Goal: Information Seeking & Learning: Check status

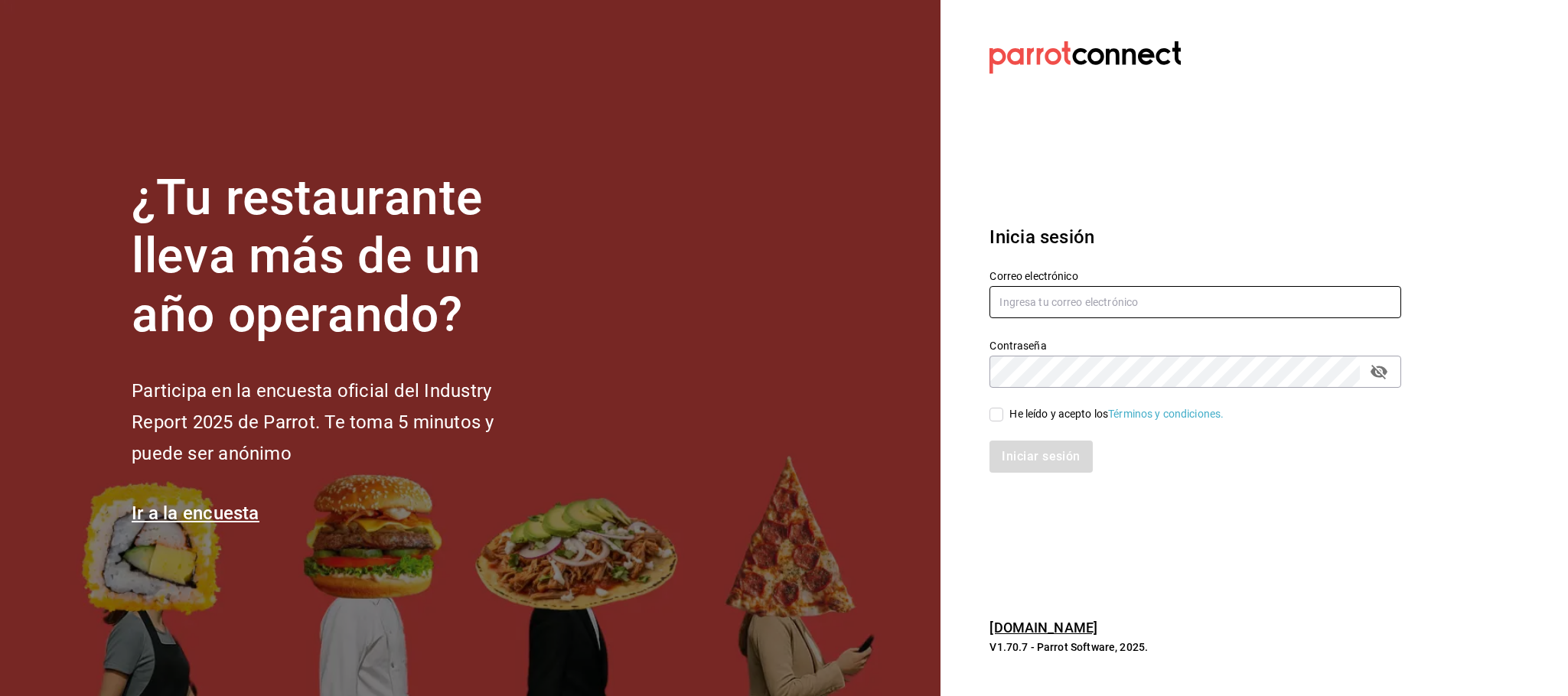
type input "[EMAIL_ADDRESS][DOMAIN_NAME]"
click at [990, 417] on input "He leído y acepto los Términos y condiciones." at bounding box center [996, 415] width 13 height 13
checkbox input "true"
click at [1018, 453] on button "Iniciar sesión" at bounding box center [1041, 456] width 104 height 32
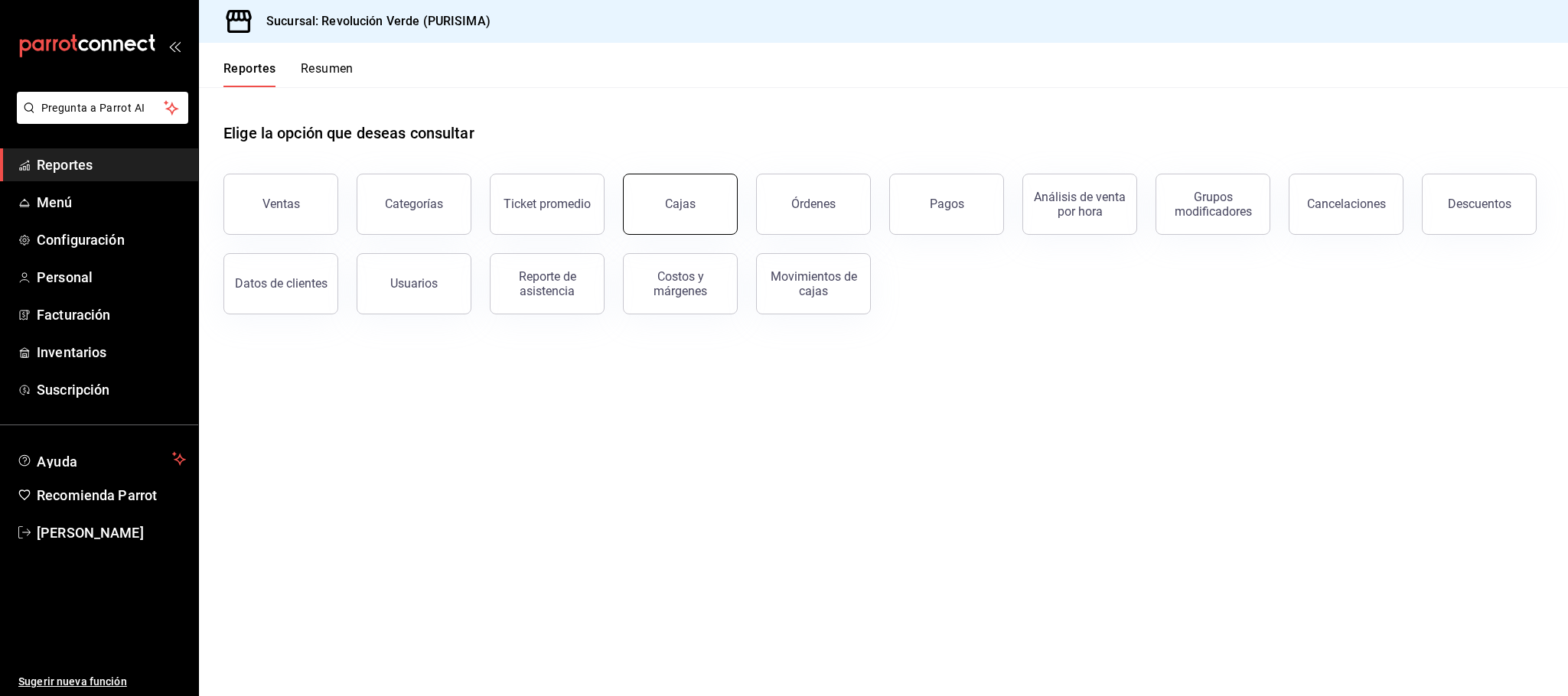
click at [705, 225] on link "Cajas" at bounding box center [680, 204] width 114 height 61
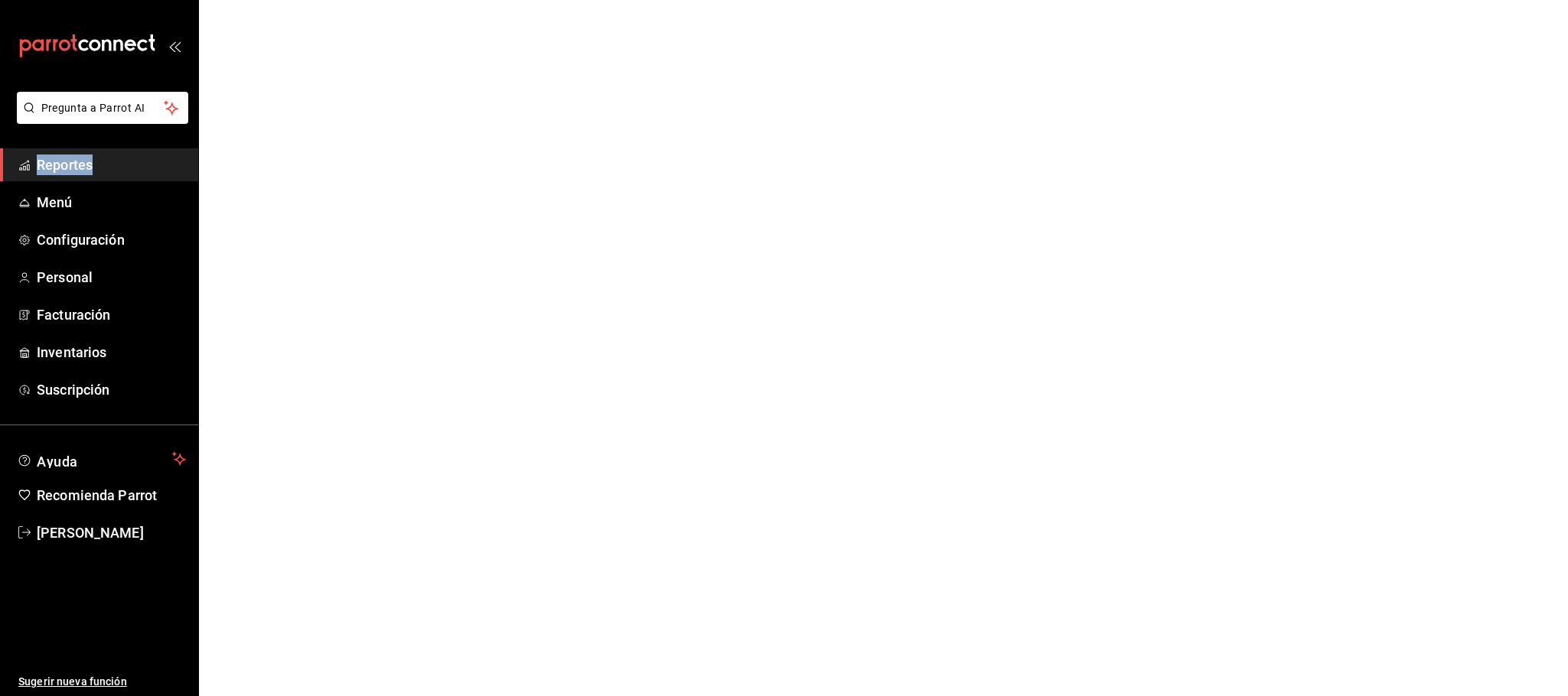
click at [705, 0] on html "Pregunta a Parrot AI Reportes Menú Configuración Personal Facturación Inventari…" at bounding box center [784, 0] width 1568 height 0
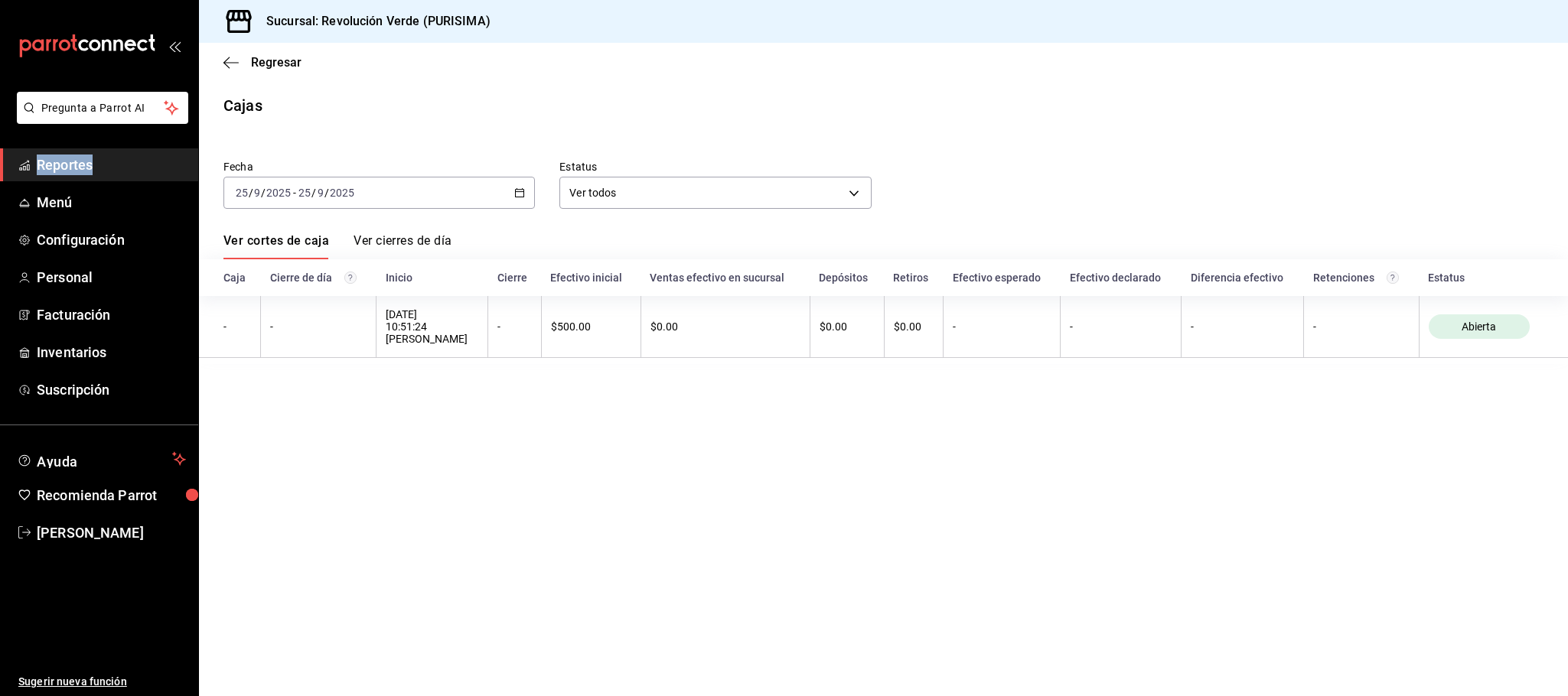
click at [518, 195] on icon "button" at bounding box center [519, 193] width 11 height 11
click at [294, 279] on span "Ayer" at bounding box center [296, 273] width 119 height 16
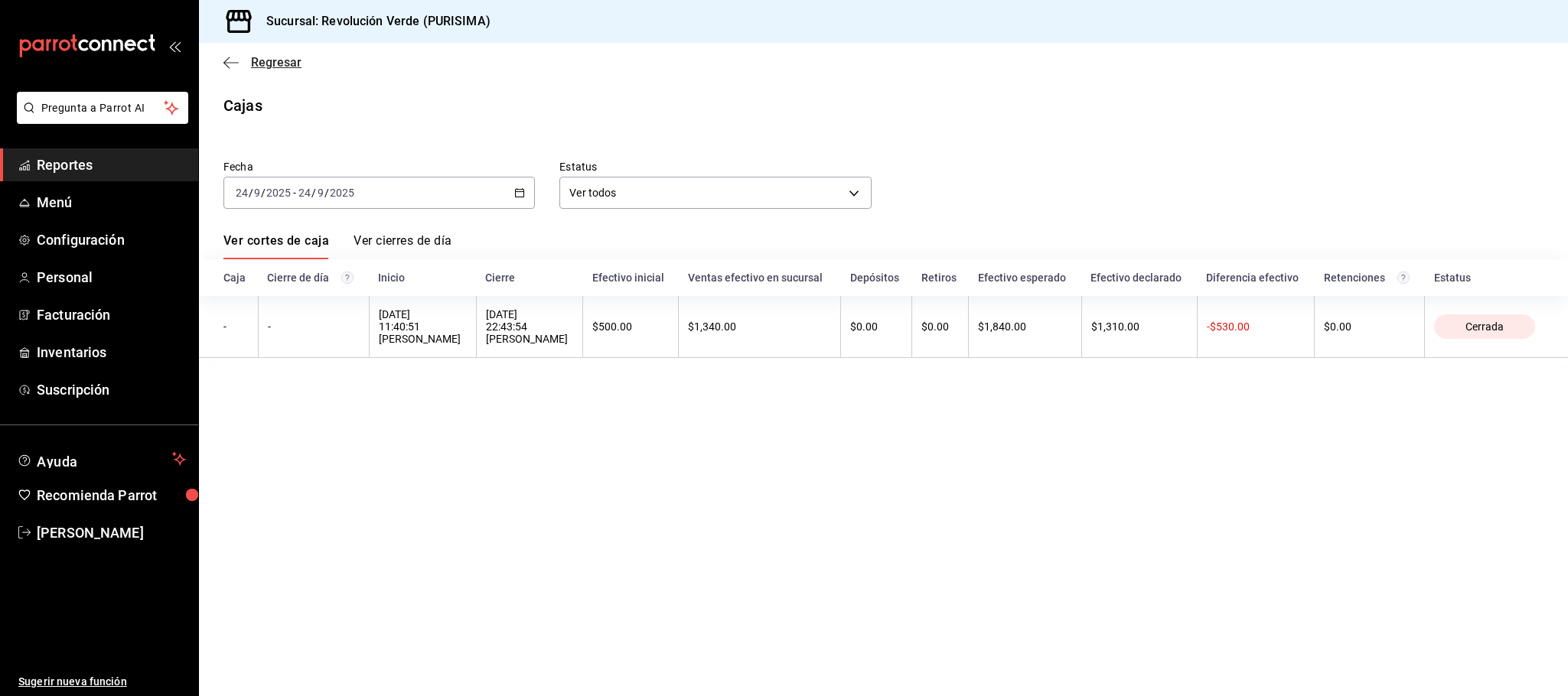
click at [232, 58] on icon "button" at bounding box center [231, 63] width 15 height 13
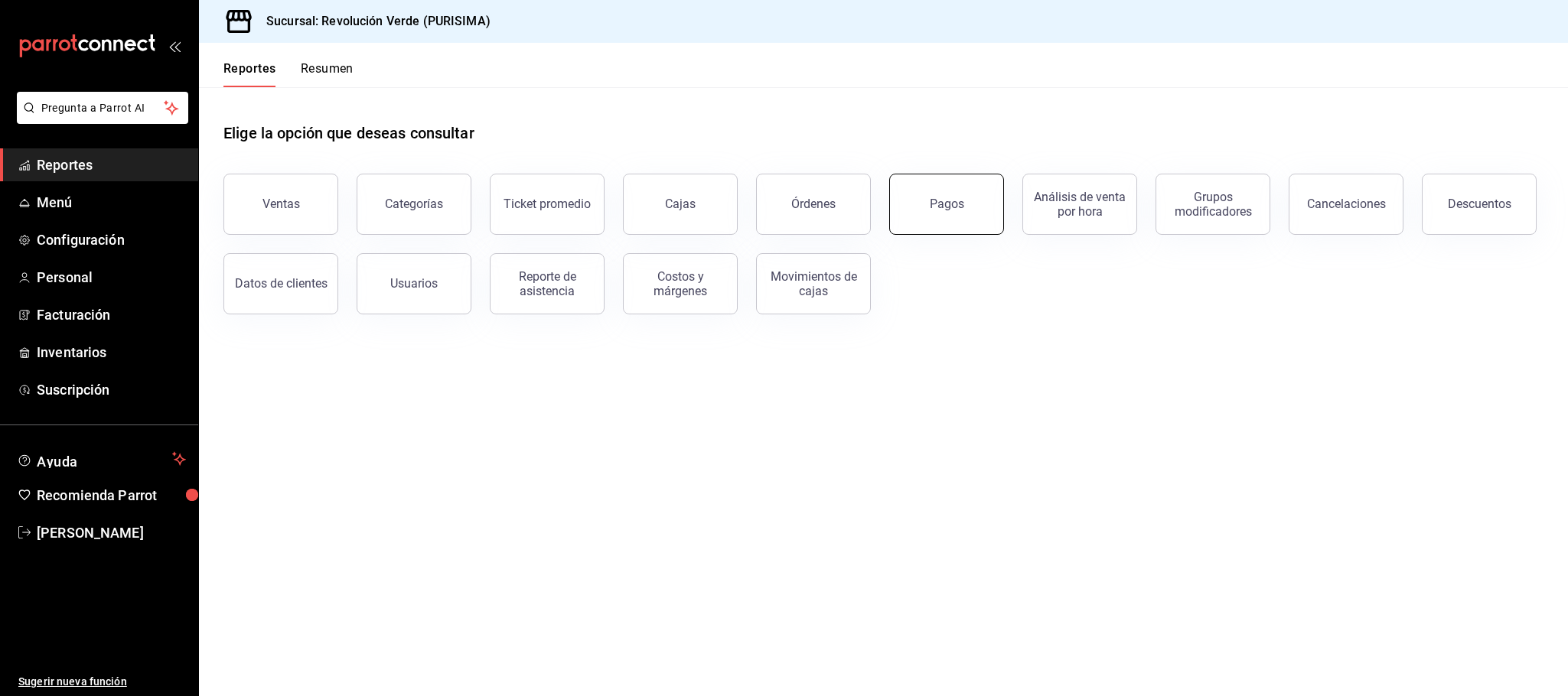
click at [934, 223] on button "Pagos" at bounding box center [946, 204] width 114 height 61
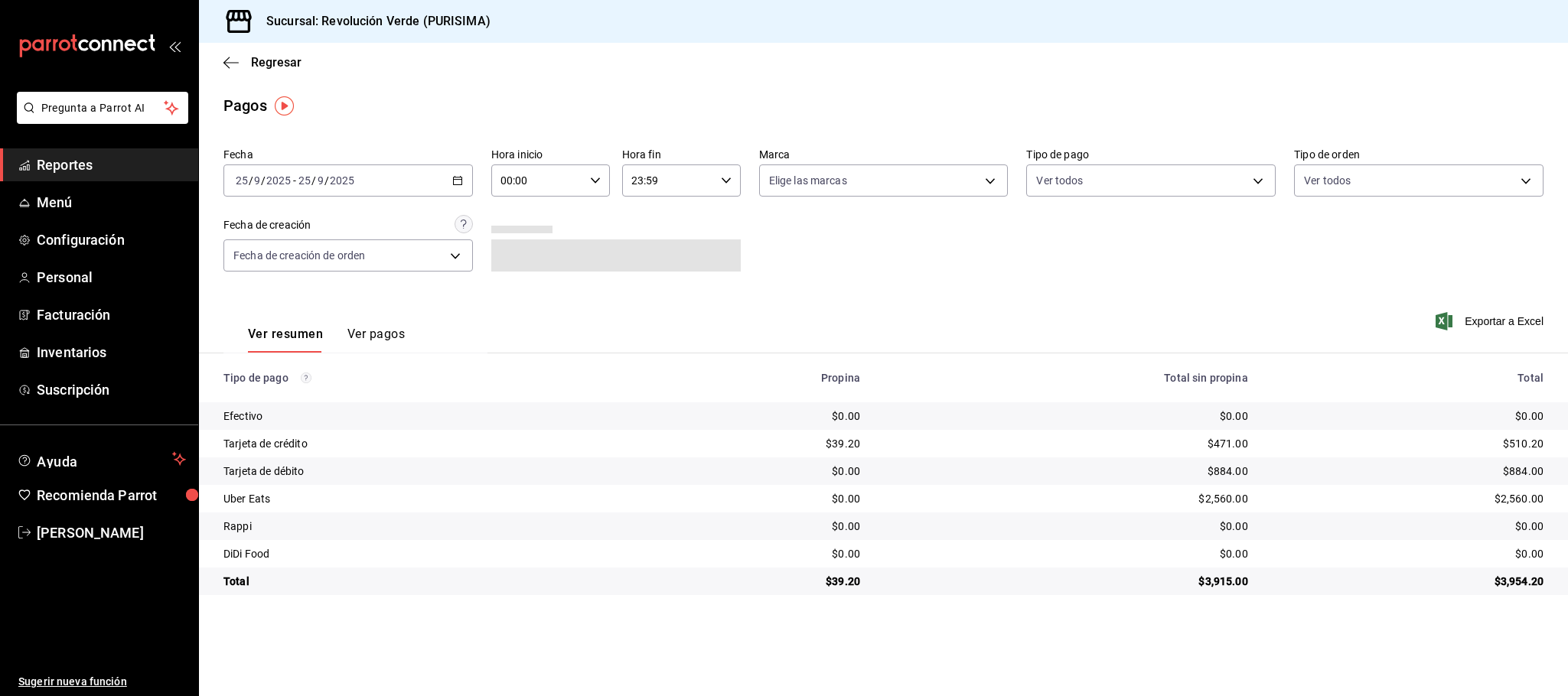
click at [453, 179] on icon "button" at bounding box center [458, 180] width 11 height 11
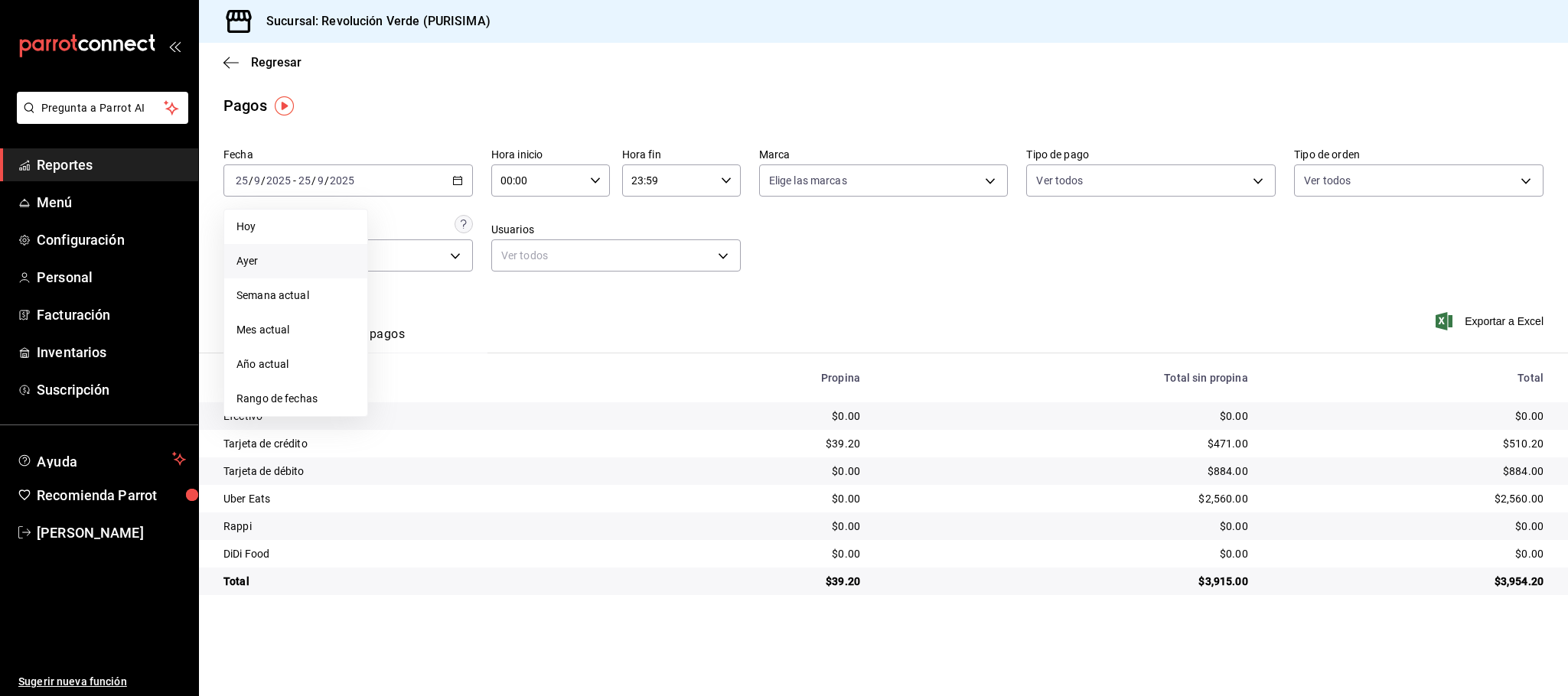
click at [262, 266] on span "Ayer" at bounding box center [296, 260] width 119 height 16
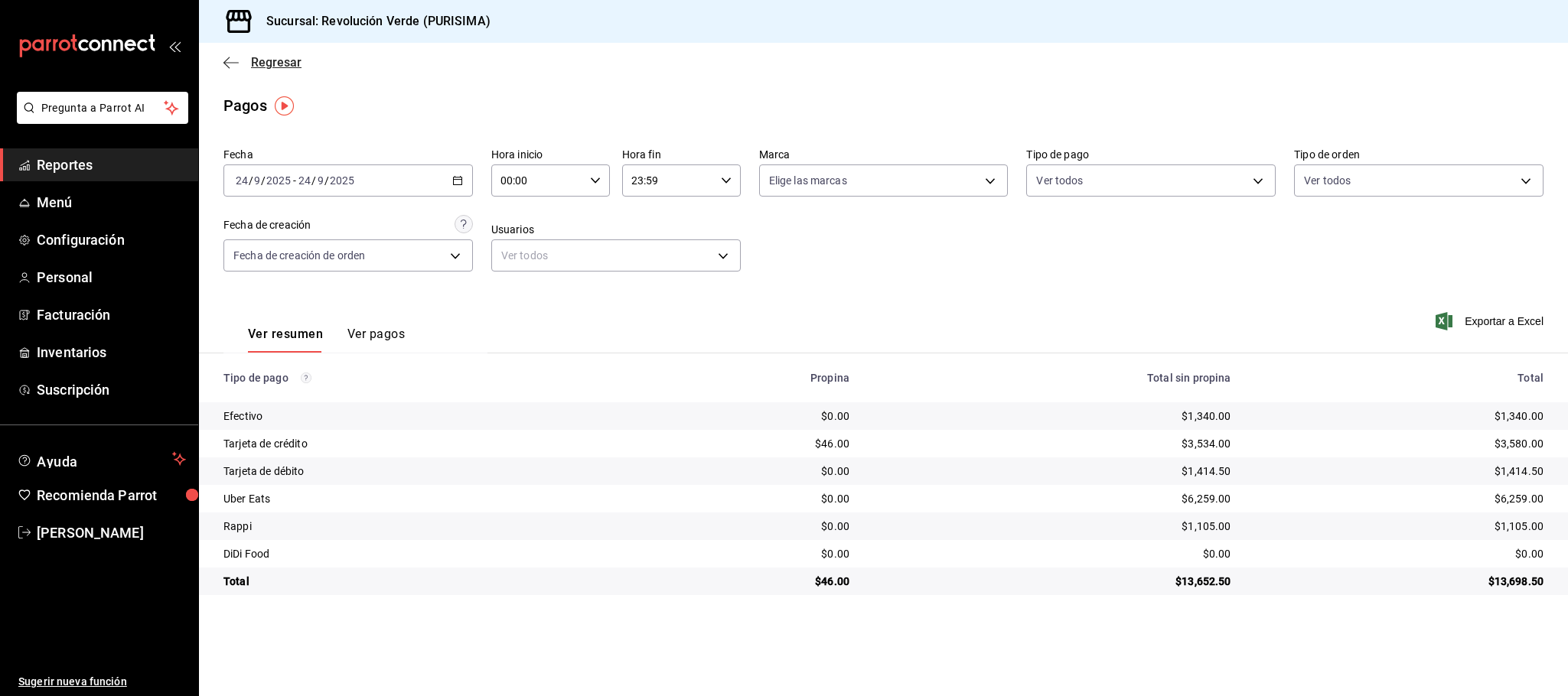
click at [235, 64] on icon "button" at bounding box center [231, 63] width 15 height 13
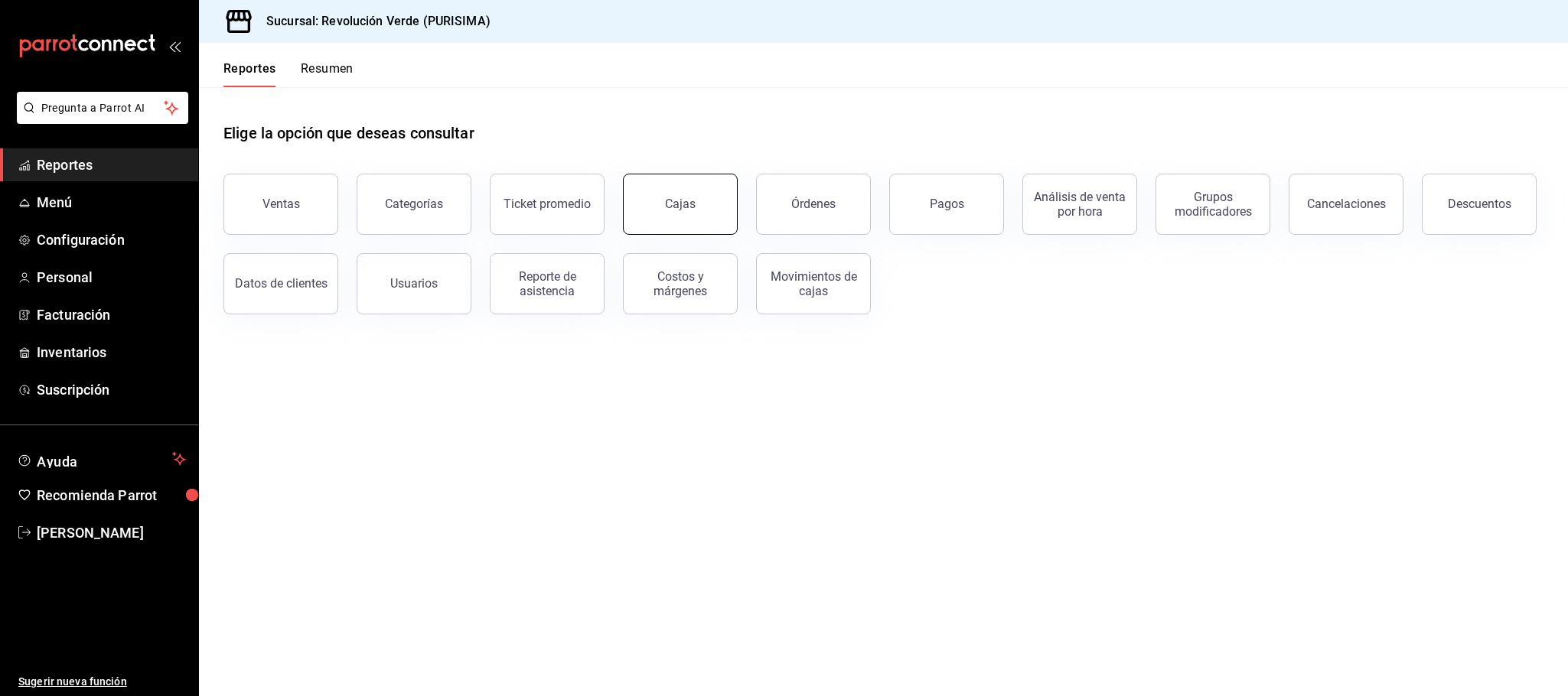
click at [680, 200] on div "Cajas" at bounding box center [680, 204] width 32 height 18
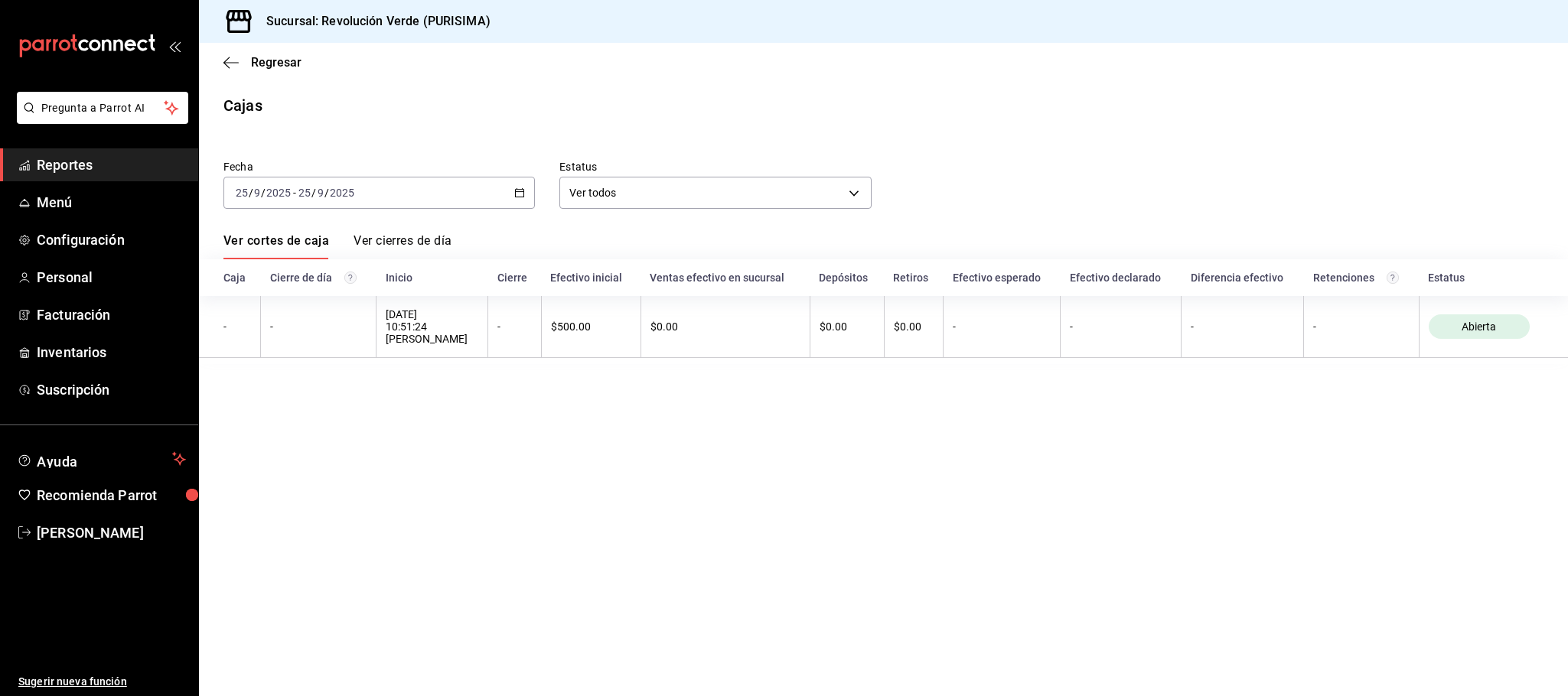
click at [526, 196] on div "2025-09-25 25 / 9 / 2025 - 2025-09-25 25 / 9 / 2025" at bounding box center [379, 193] width 311 height 32
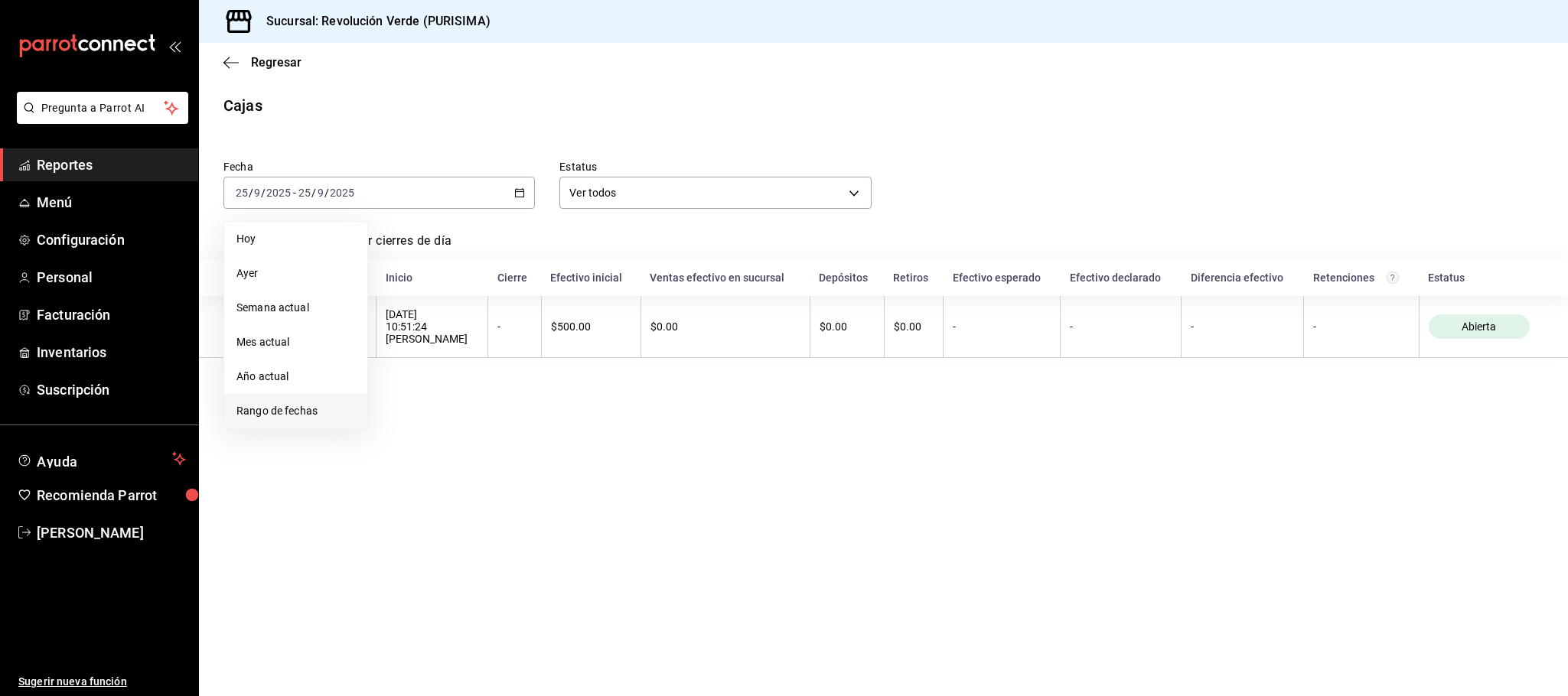
click at [307, 413] on span "Rango de fechas" at bounding box center [296, 411] width 119 height 16
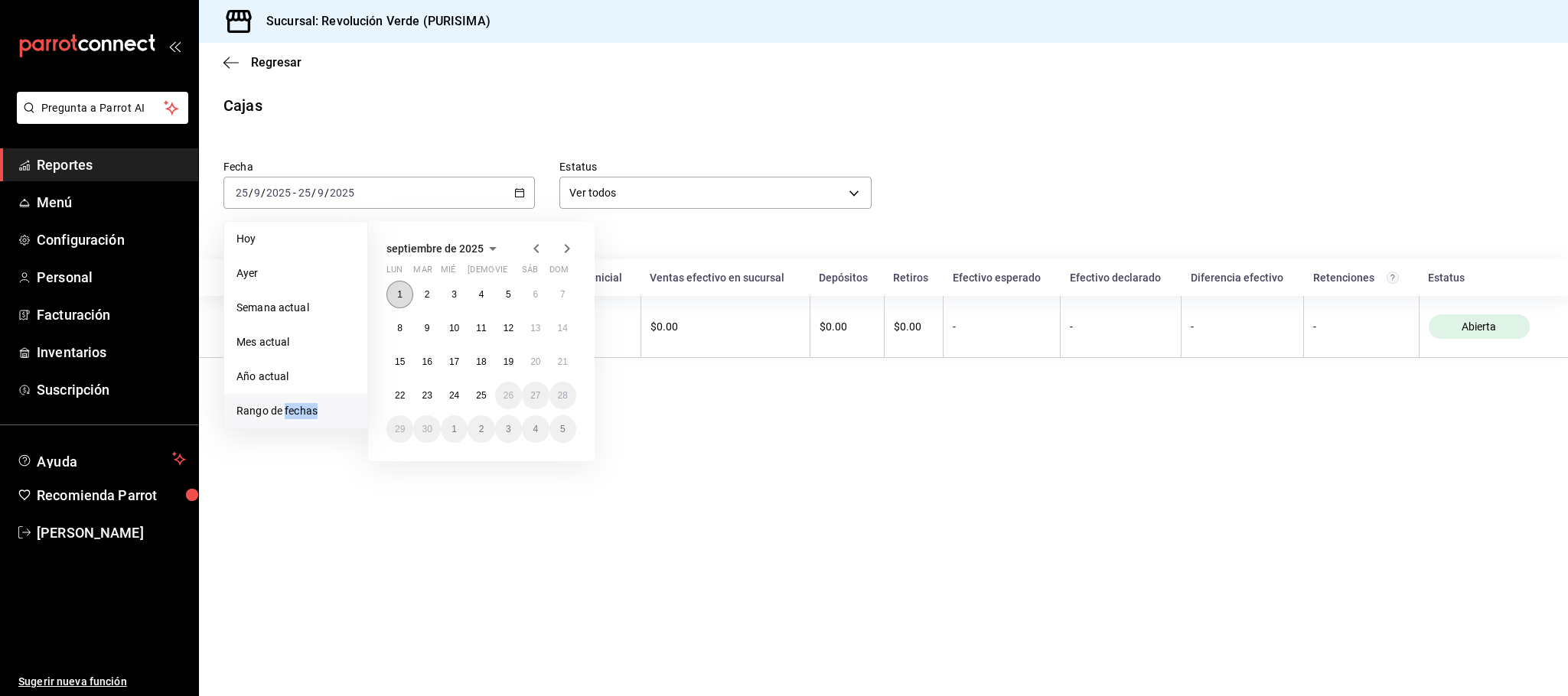
click at [398, 297] on abbr "1" at bounding box center [400, 294] width 5 height 11
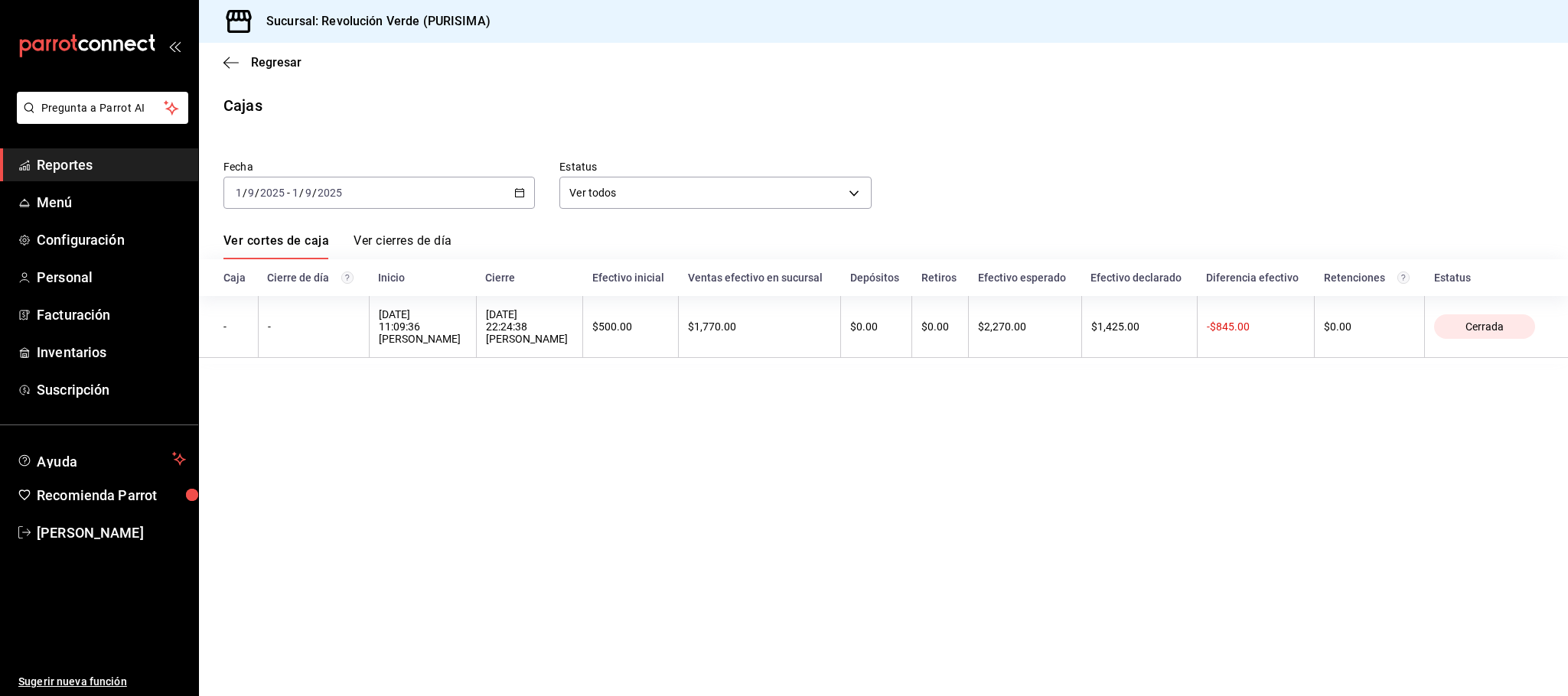
click at [514, 195] on icon "button" at bounding box center [519, 193] width 11 height 11
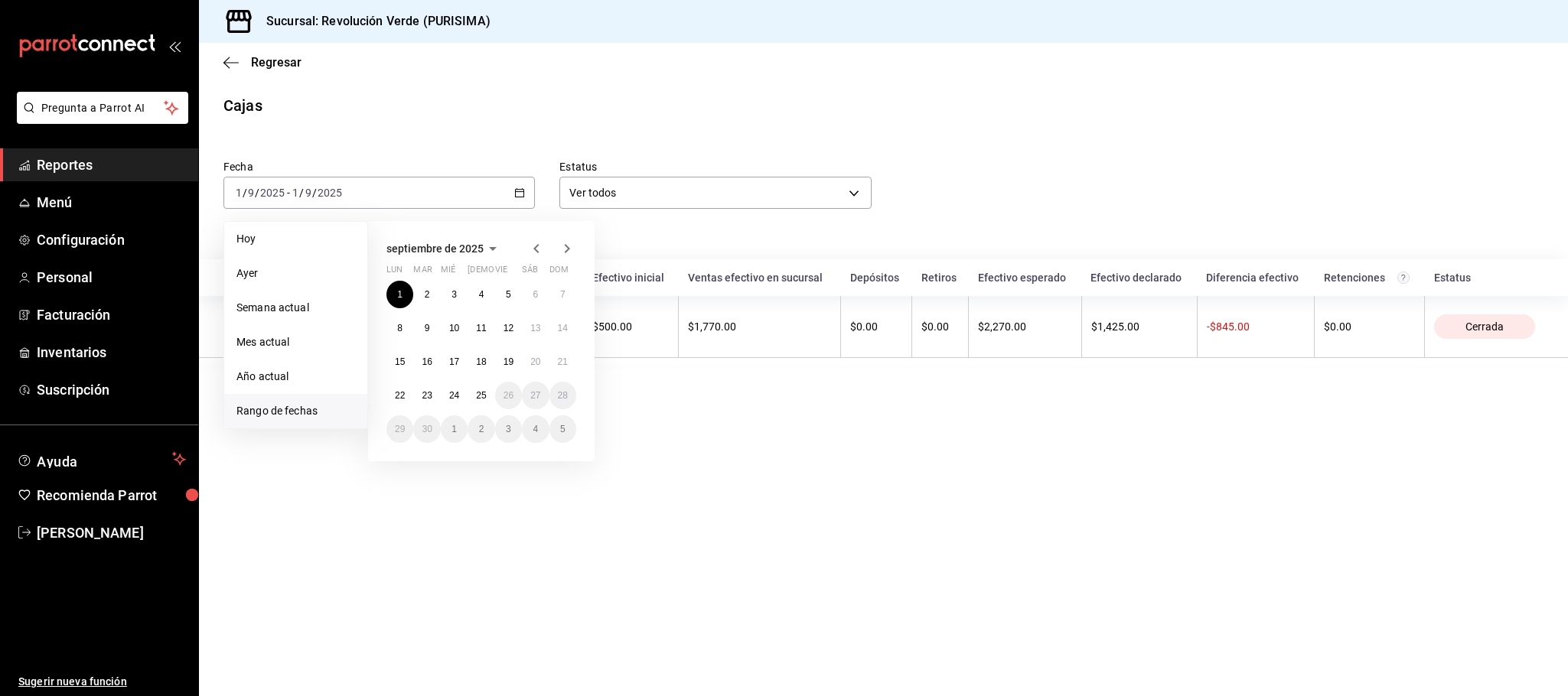
click at [297, 416] on span "Rango de fechas" at bounding box center [296, 411] width 119 height 16
click at [402, 396] on abbr "22" at bounding box center [400, 395] width 10 height 11
